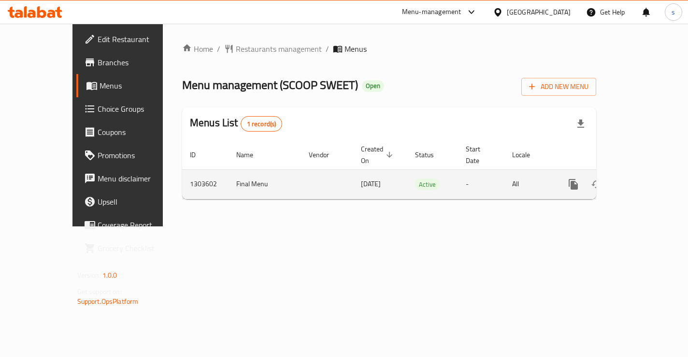
click at [229, 169] on td "Final Menu" at bounding box center [265, 183] width 73 height 29
click at [646, 178] on icon "enhanced table" at bounding box center [644, 184] width 12 height 12
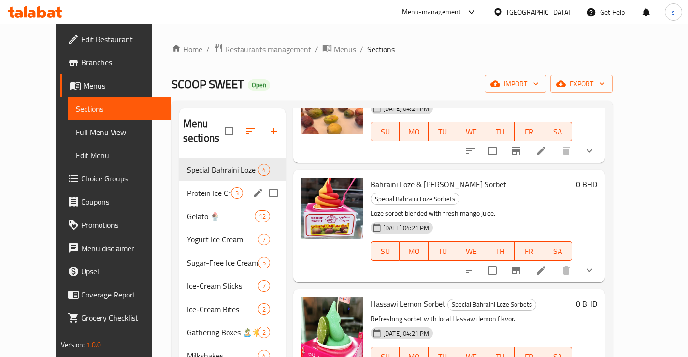
click at [201, 187] on span "Protein Ice Cream" at bounding box center [209, 193] width 44 height 12
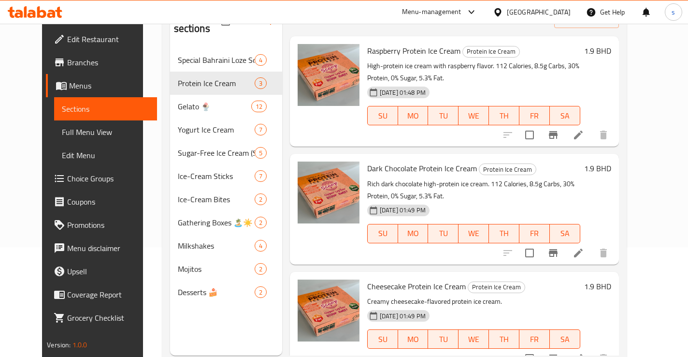
scroll to position [135, 0]
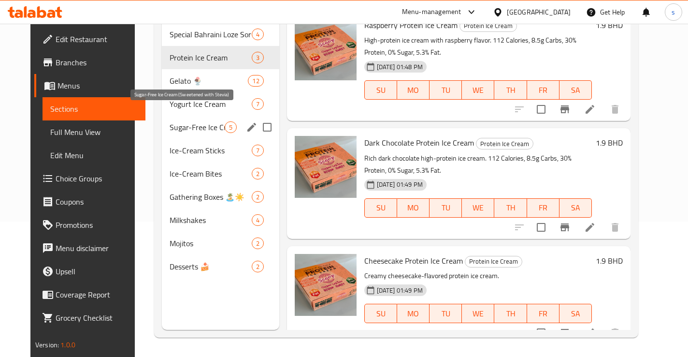
click at [202, 121] on span "Sugar-Free Ice Cream (Sweetened with Stevia)" at bounding box center [197, 127] width 55 height 12
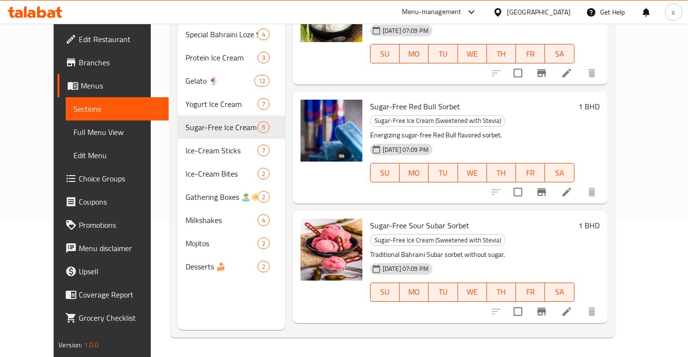
scroll to position [195, 0]
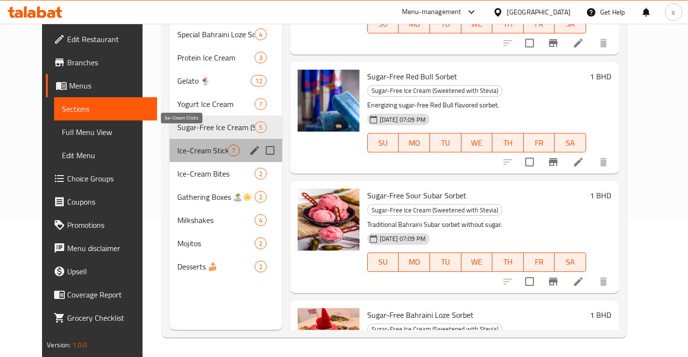
click at [181, 145] on span "Ice-Cream Sticks" at bounding box center [202, 151] width 50 height 12
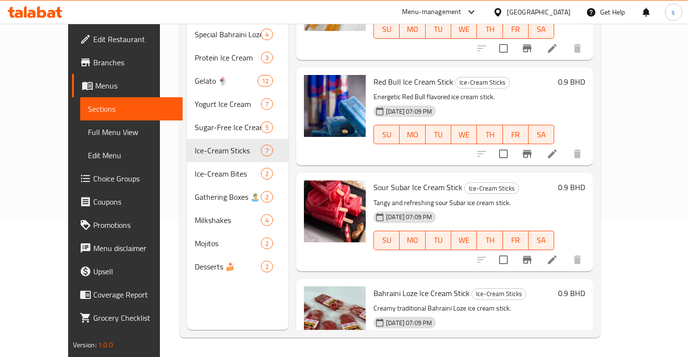
scroll to position [407, 0]
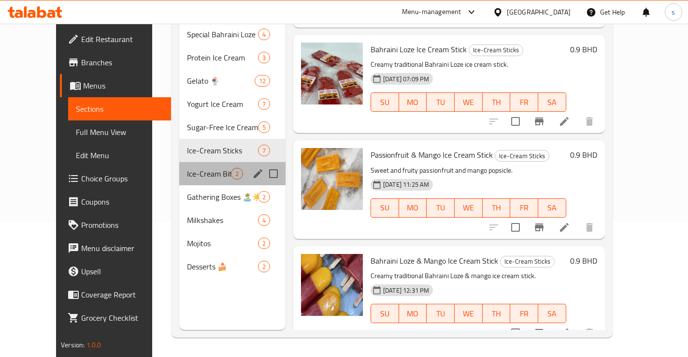
click at [190, 168] on span "Ice-Cream Bites" at bounding box center [209, 174] width 44 height 12
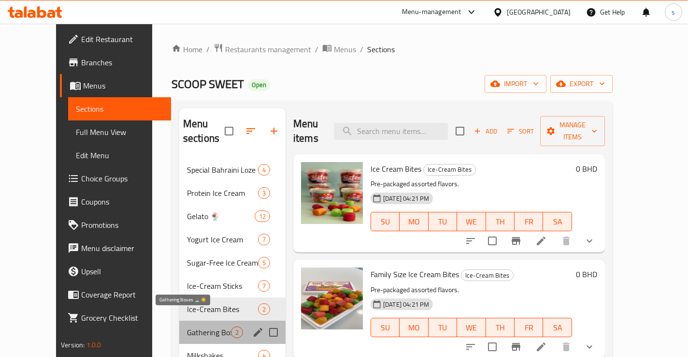
click at [187, 326] on span "Gathering Boxes 🏝️☀️" at bounding box center [209, 332] width 44 height 12
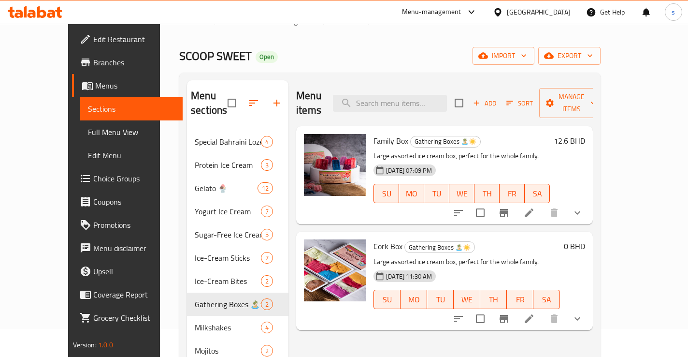
scroll to position [135, 0]
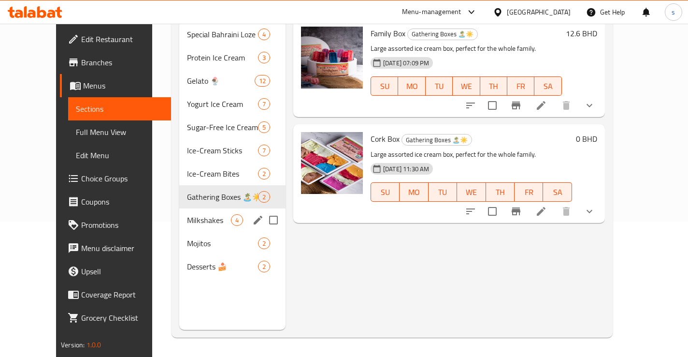
click at [216, 214] on span "Milkshakes" at bounding box center [209, 220] width 44 height 12
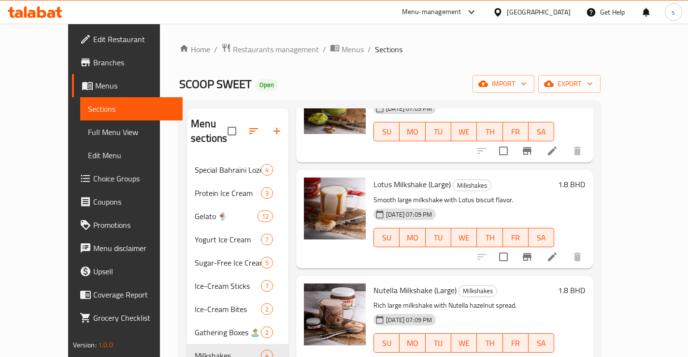
scroll to position [135, 0]
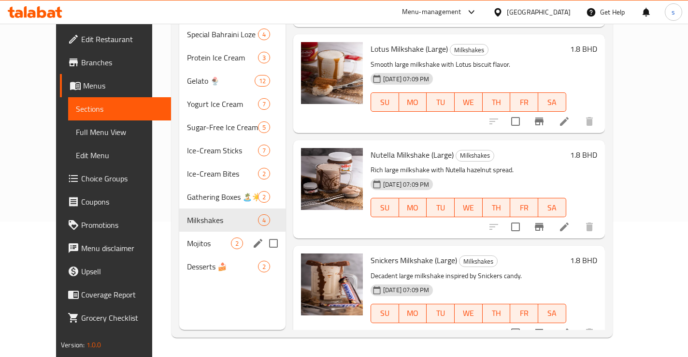
click at [201, 237] on span "Mojitos" at bounding box center [209, 243] width 44 height 12
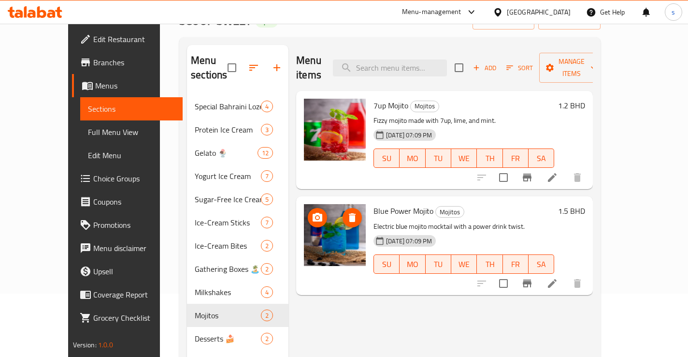
scroll to position [60, 0]
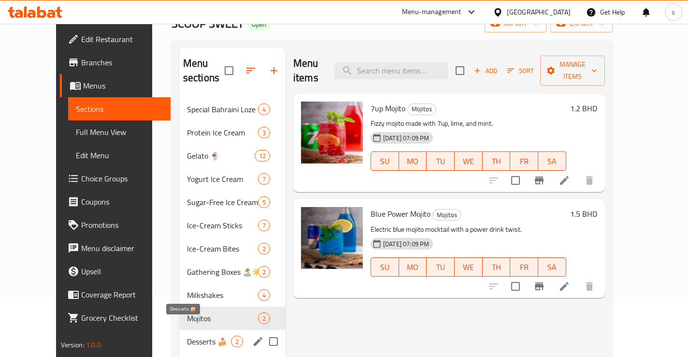
click at [189, 335] on span "Desserts 🍰" at bounding box center [209, 341] width 44 height 12
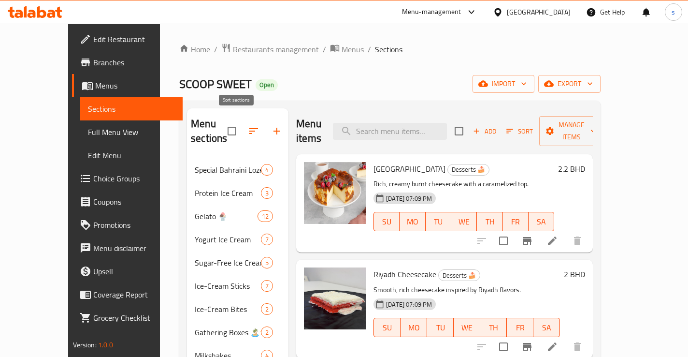
click at [249, 128] on icon "button" at bounding box center [253, 131] width 9 height 6
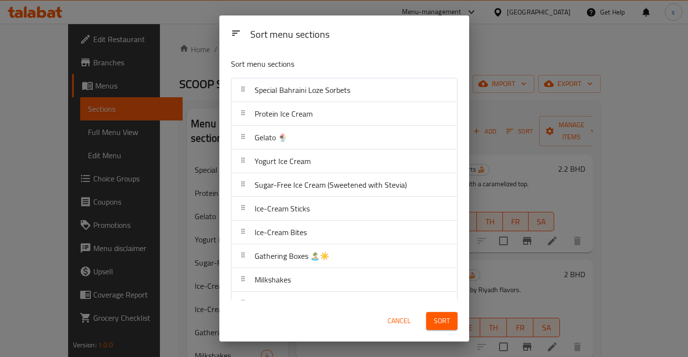
click at [280, 138] on span "Gelato 🍨" at bounding box center [271, 137] width 33 height 15
click at [390, 318] on span "Cancel" at bounding box center [399, 321] width 23 height 12
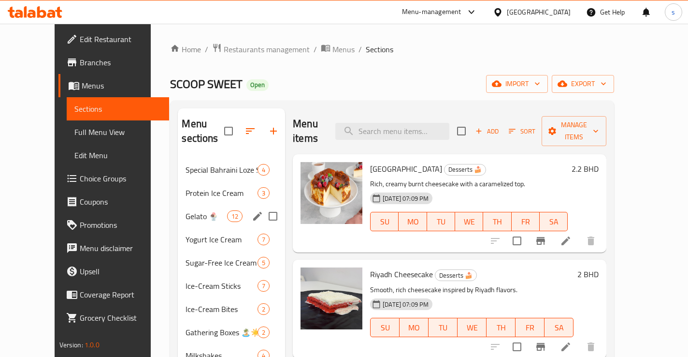
click at [188, 207] on div "Gelato 🍨 12" at bounding box center [231, 215] width 107 height 23
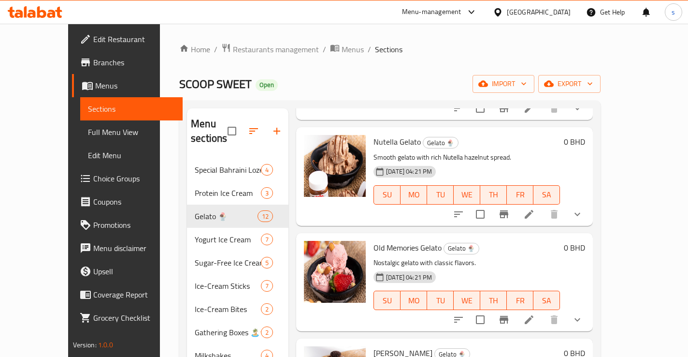
scroll to position [441, 0]
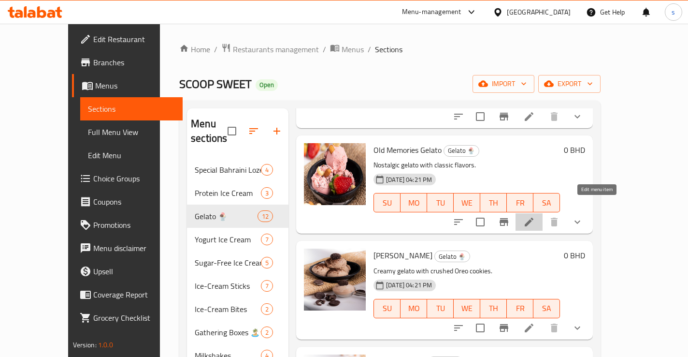
click at [535, 216] on icon at bounding box center [530, 222] width 12 height 12
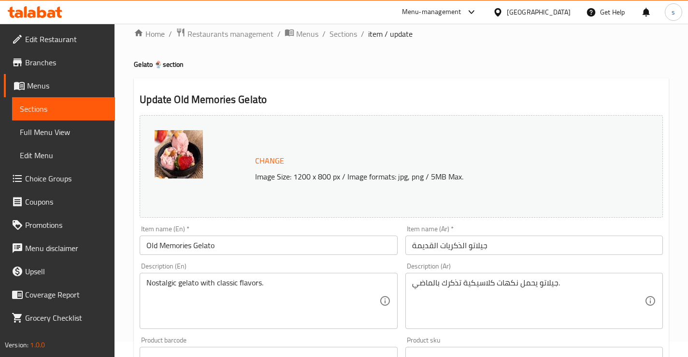
scroll to position [8, 0]
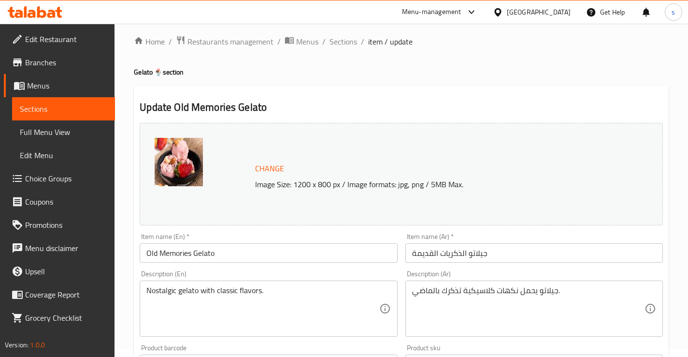
click at [202, 173] on img at bounding box center [179, 162] width 48 height 48
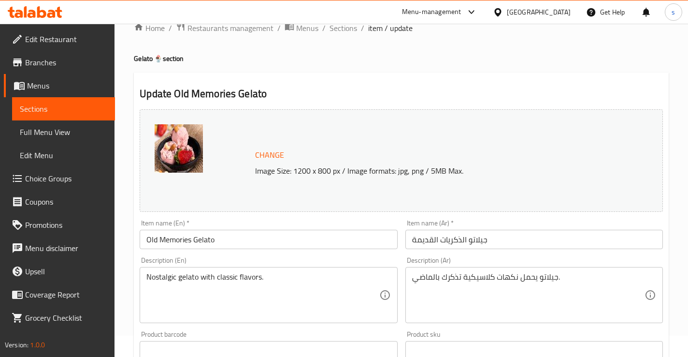
scroll to position [0, 0]
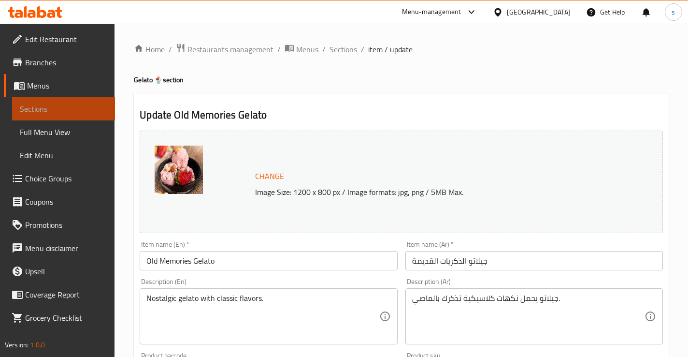
click at [68, 109] on span "Sections" at bounding box center [63, 109] width 87 height 12
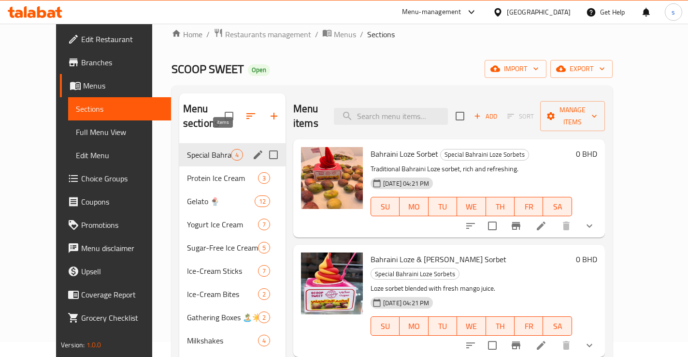
scroll to position [16, 0]
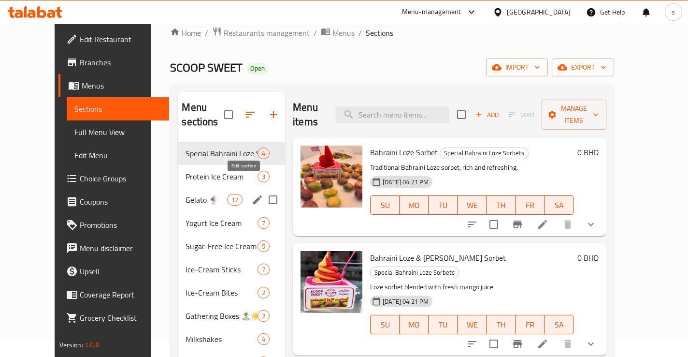
click at [252, 194] on icon "edit" at bounding box center [258, 200] width 12 height 12
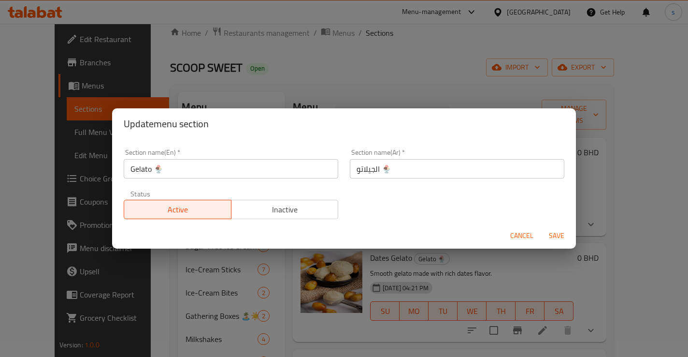
click at [512, 232] on span "Cancel" at bounding box center [521, 236] width 23 height 12
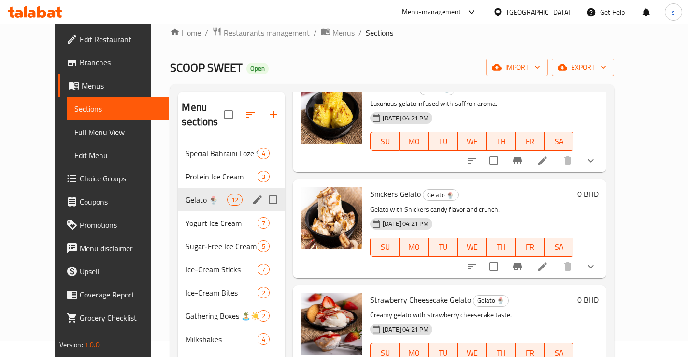
scroll to position [934, 0]
